Goal: Transaction & Acquisition: Purchase product/service

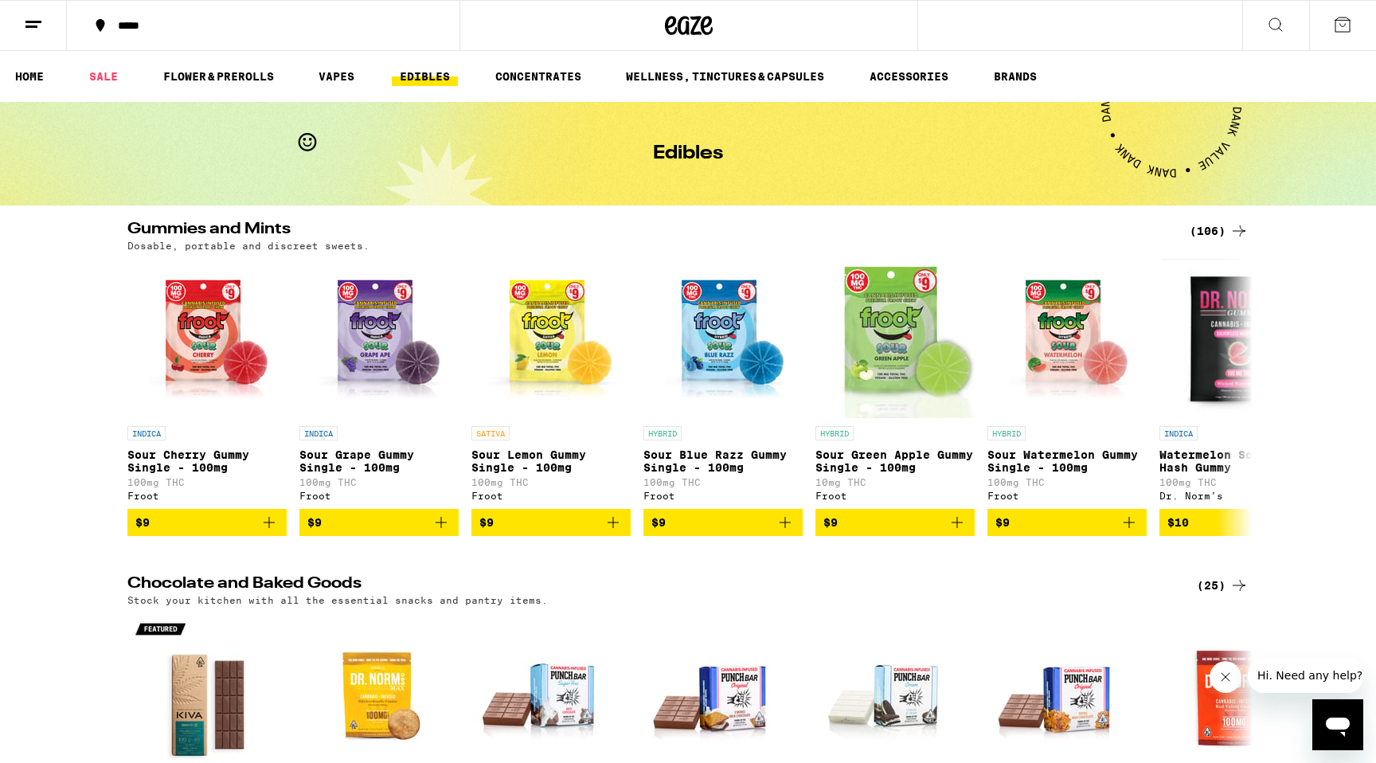
click at [1208, 240] on div "Gummies and Mints (106) Dosable, portable and discreet sweets." at bounding box center [687, 235] width 1121 height 29
click at [1203, 223] on div "(106)" at bounding box center [1218, 230] width 59 height 19
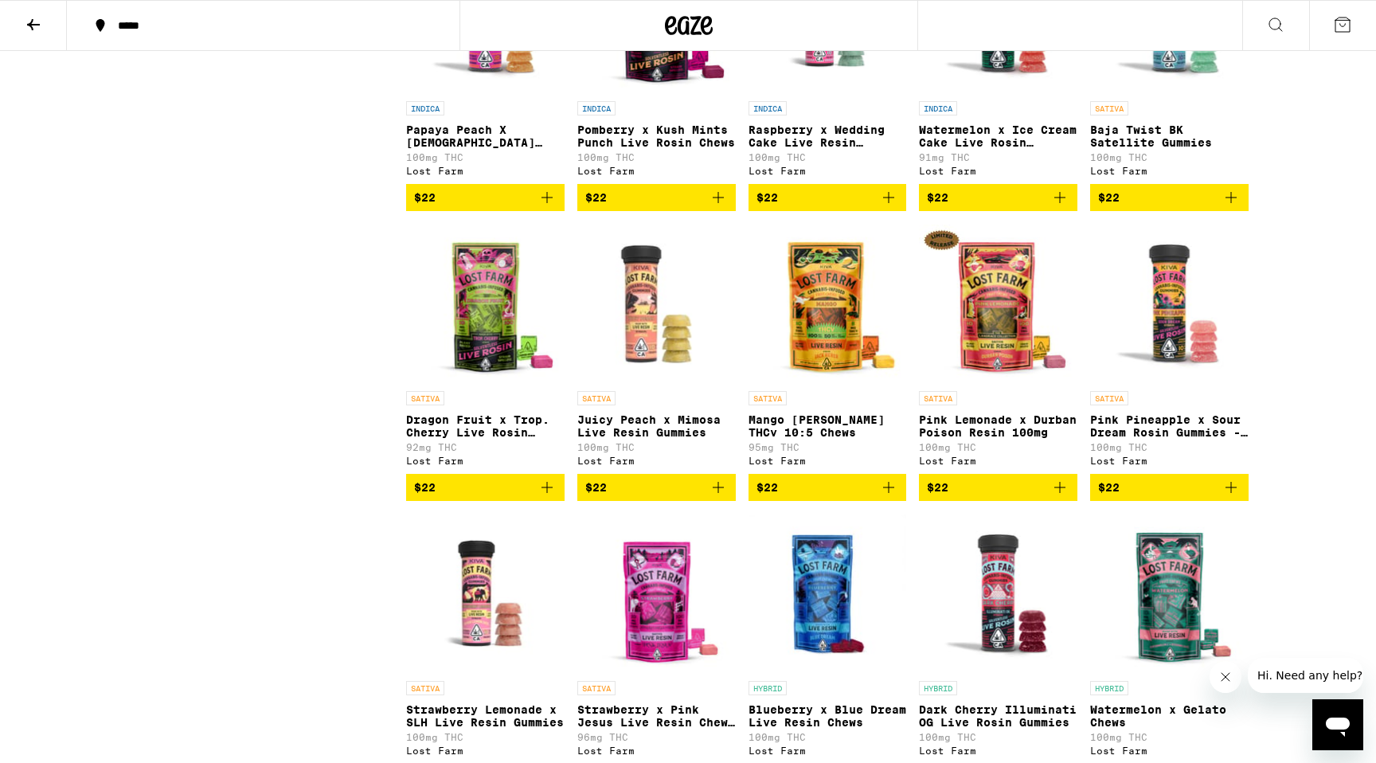
scroll to position [5575, 0]
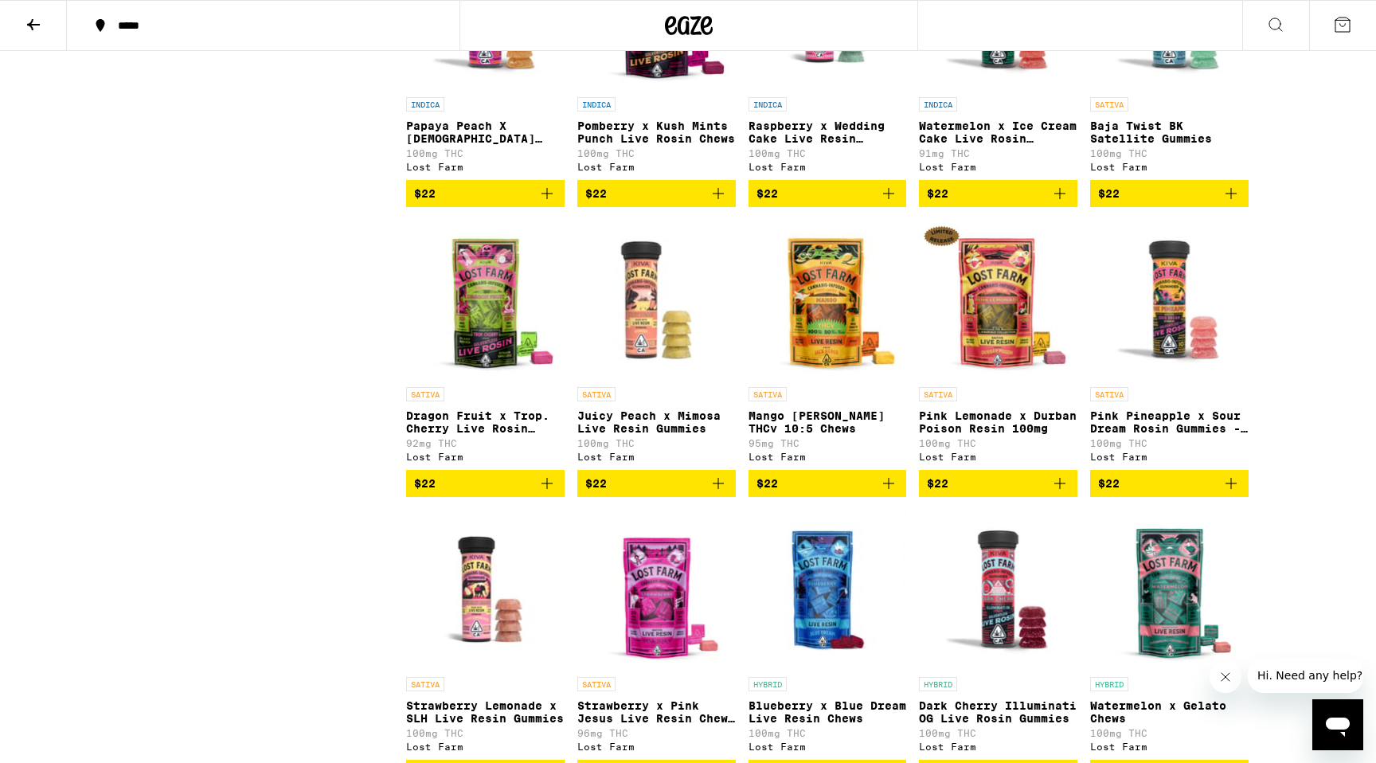
click at [1179, 145] on p "Baja Twist BK Satellite Gummies" at bounding box center [1169, 131] width 158 height 25
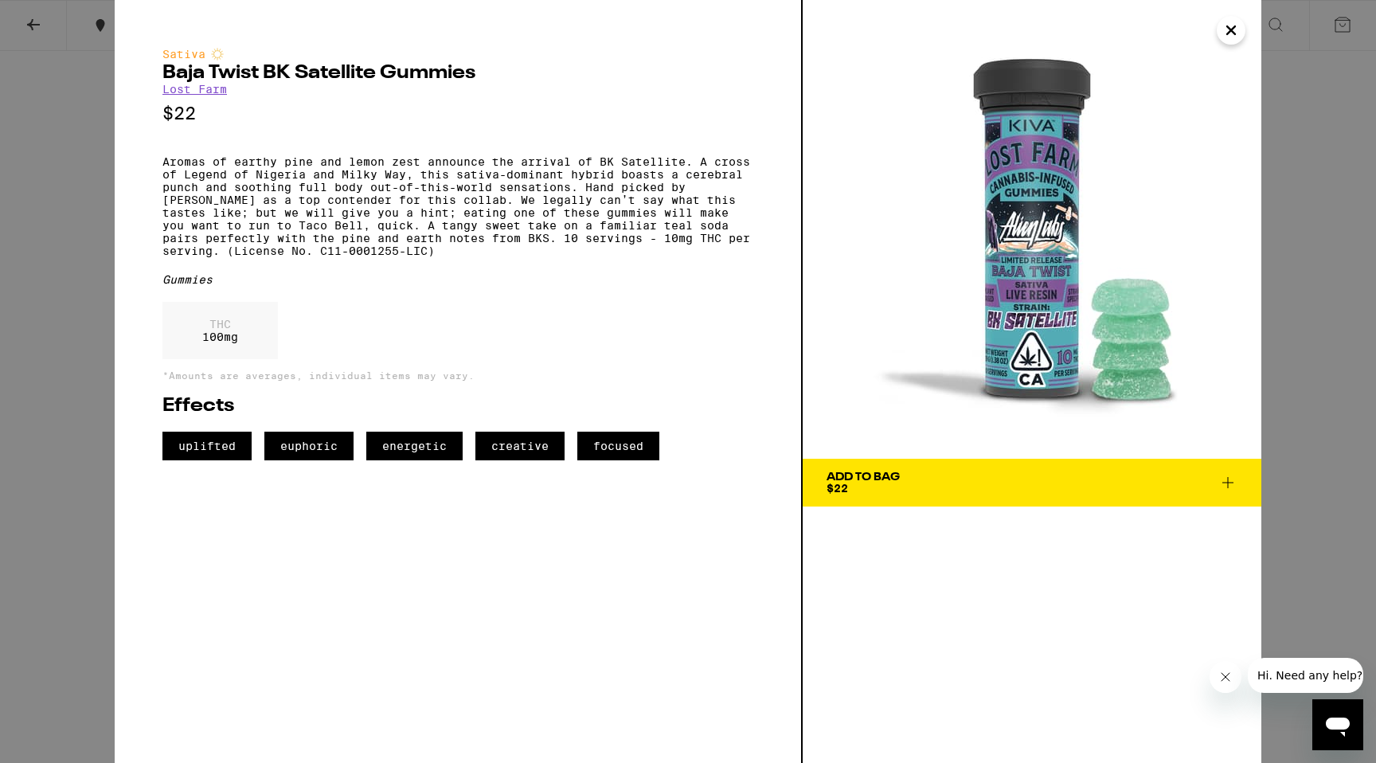
click at [1229, 39] on icon "Close" at bounding box center [1230, 30] width 19 height 24
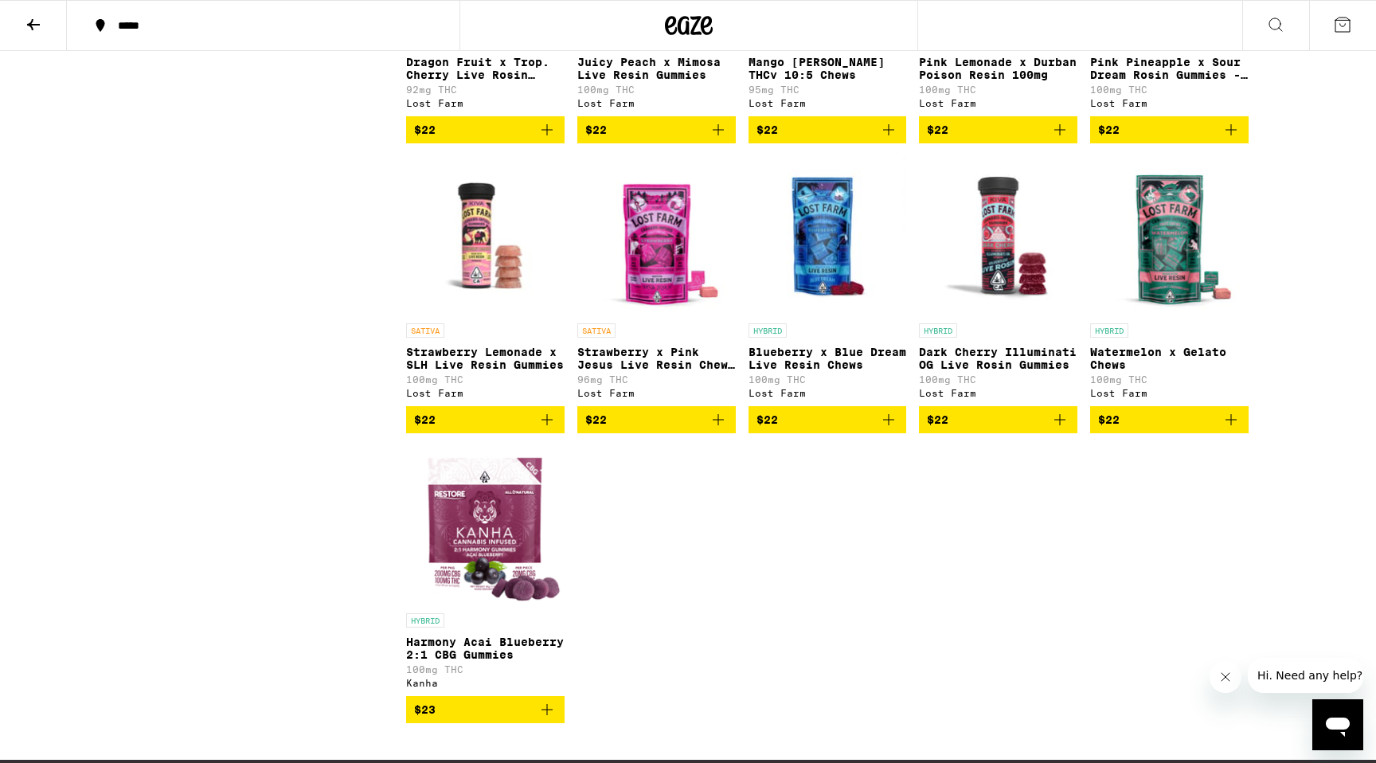
scroll to position [5893, 0]
